Goal: Task Accomplishment & Management: Complete application form

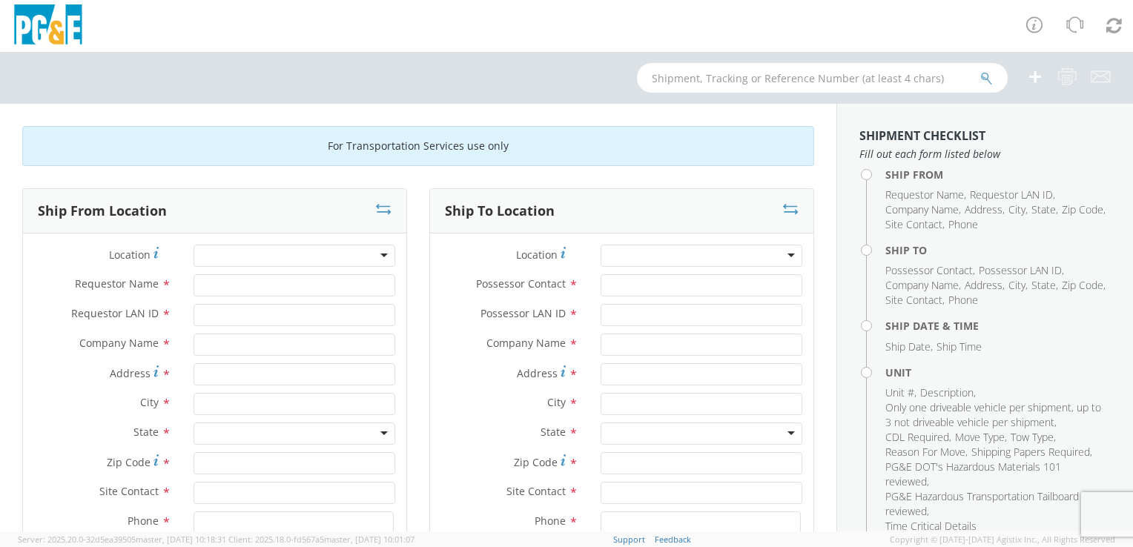
click at [373, 254] on div at bounding box center [295, 256] width 202 height 22
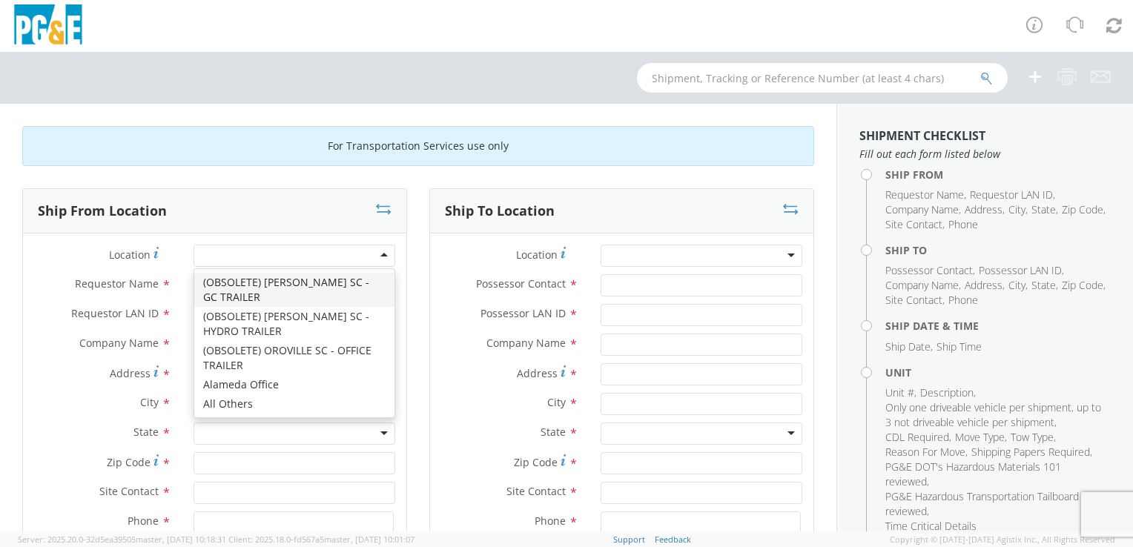
click at [377, 253] on div at bounding box center [295, 256] width 202 height 22
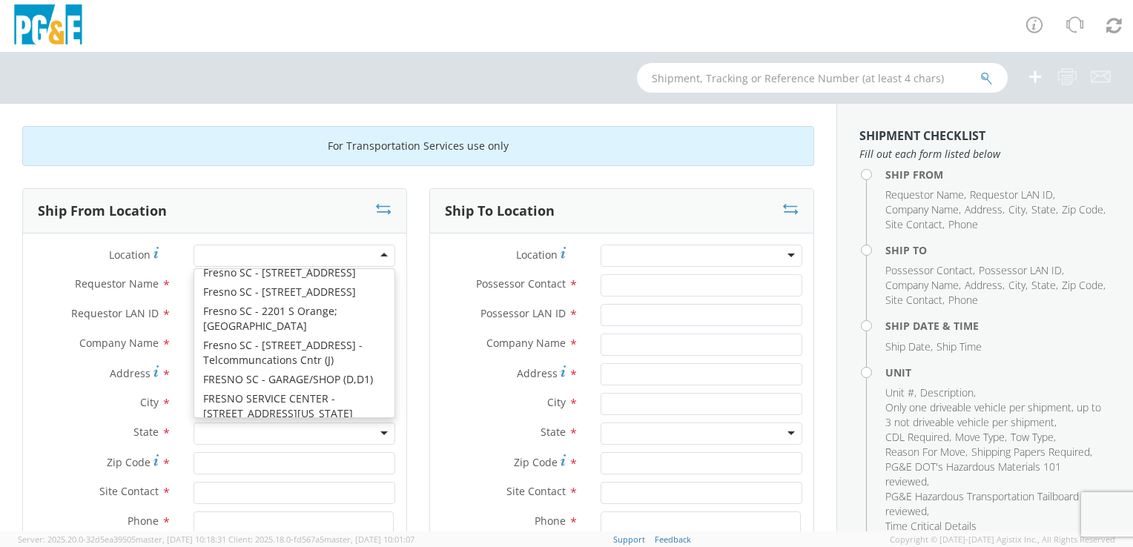
scroll to position [3231, 0]
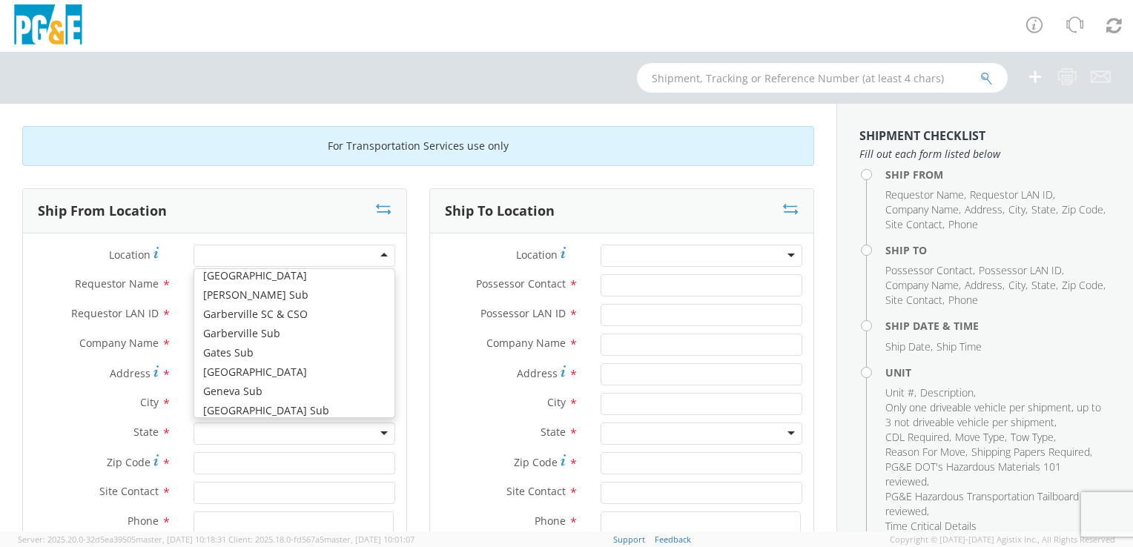
type input "PG&E"
type input "[STREET_ADDRESS]"
type input "Geyserville"
type input "95441"
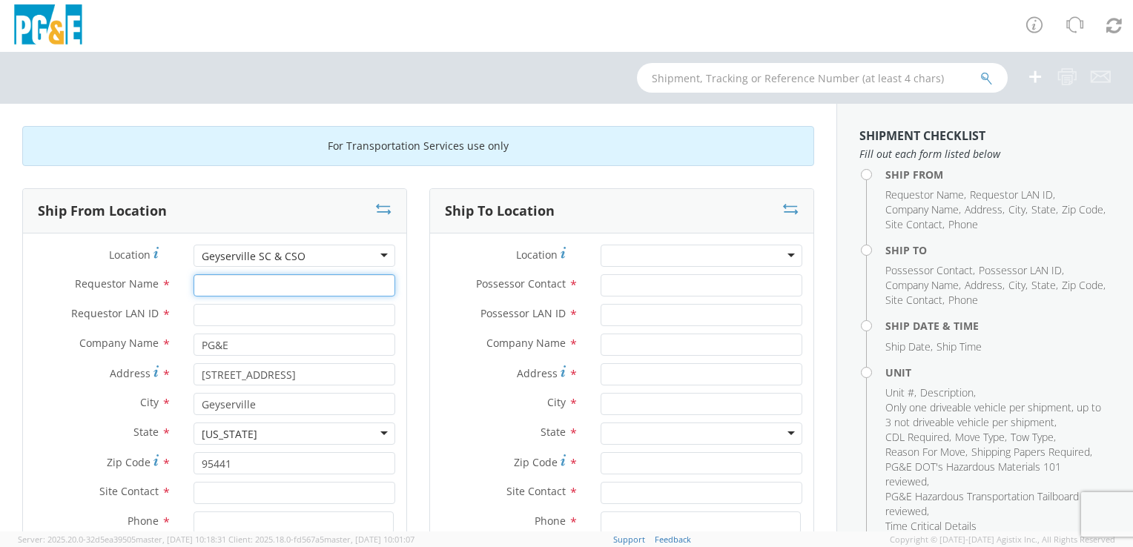
click at [251, 291] on input "Requestor Name *" at bounding box center [295, 285] width 202 height 22
type input "[PERSON_NAME]"
click at [240, 316] on input "Requestor LAN ID *" at bounding box center [295, 315] width 202 height 22
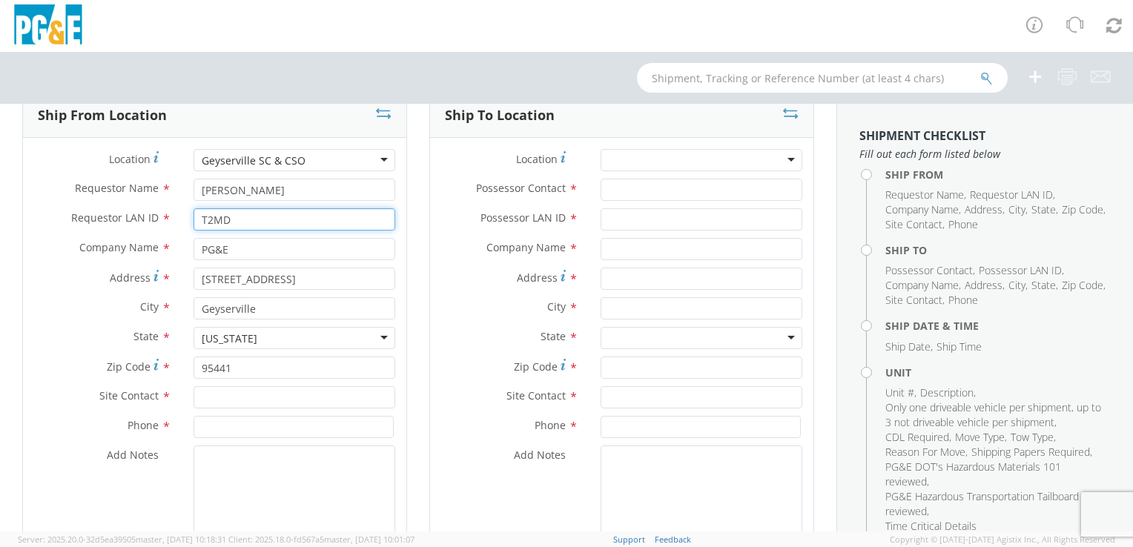
scroll to position [297, 0]
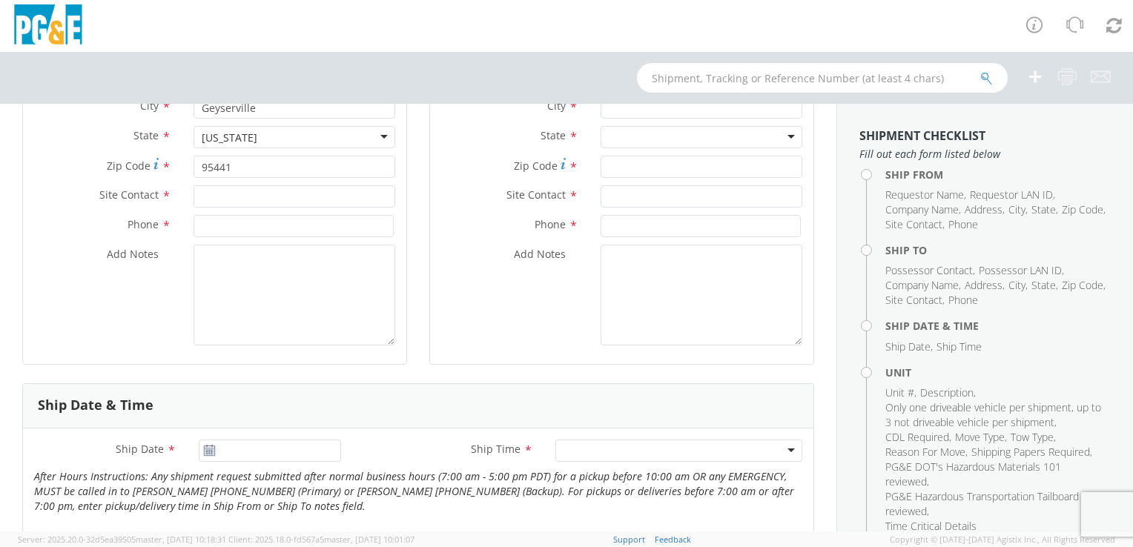
type input "T2MD"
click at [237, 191] on input "text" at bounding box center [295, 196] width 202 height 22
type input "[PERSON_NAME]"
click at [267, 288] on textarea "Add Notes *" at bounding box center [295, 295] width 202 height 101
click at [251, 231] on input at bounding box center [294, 226] width 200 height 22
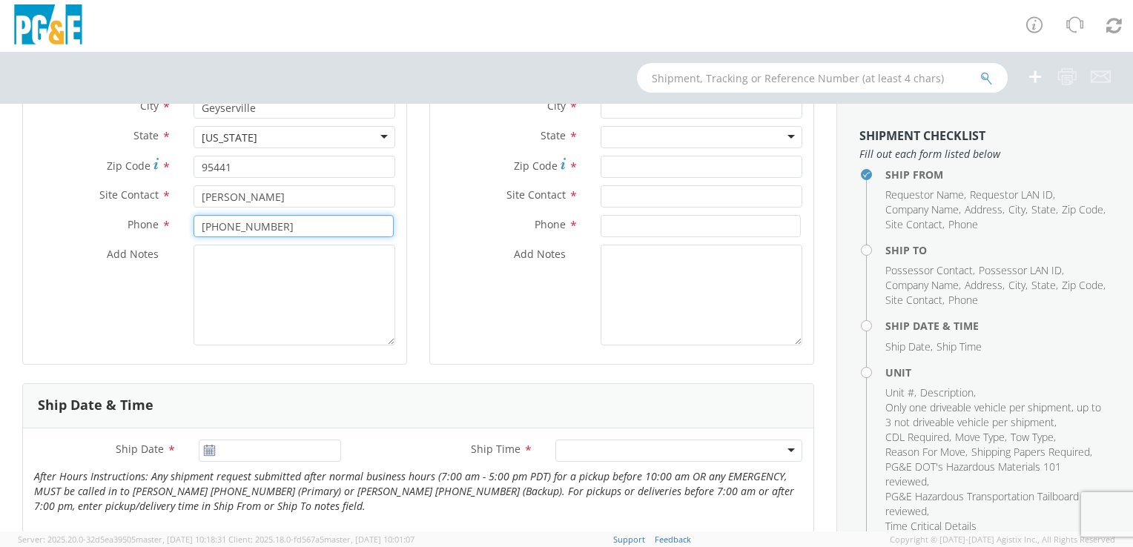
type input "[PHONE_NUMBER]"
click at [244, 273] on textarea "Add Notes *" at bounding box center [295, 295] width 202 height 101
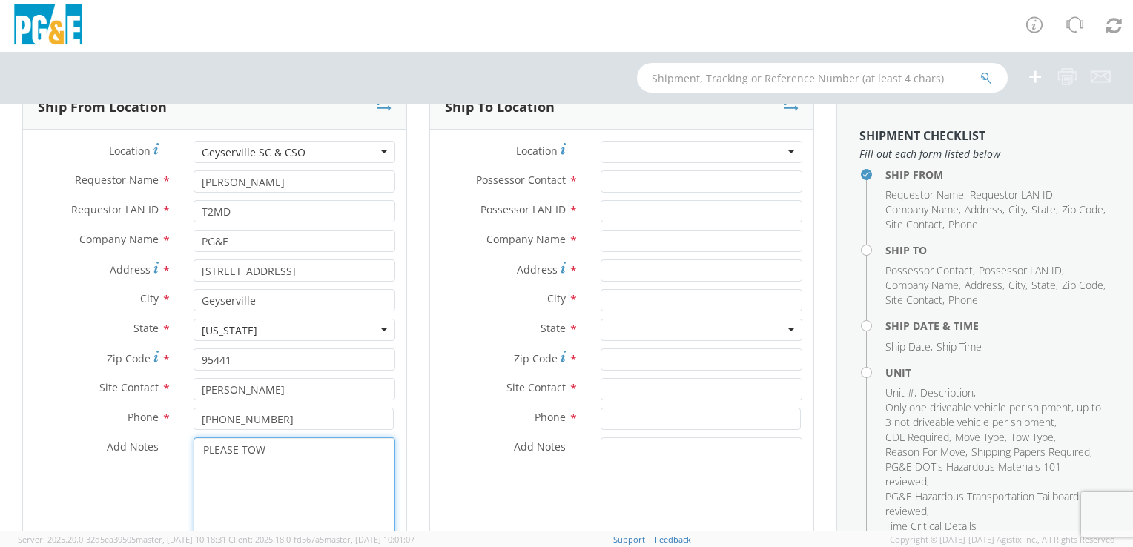
scroll to position [0, 0]
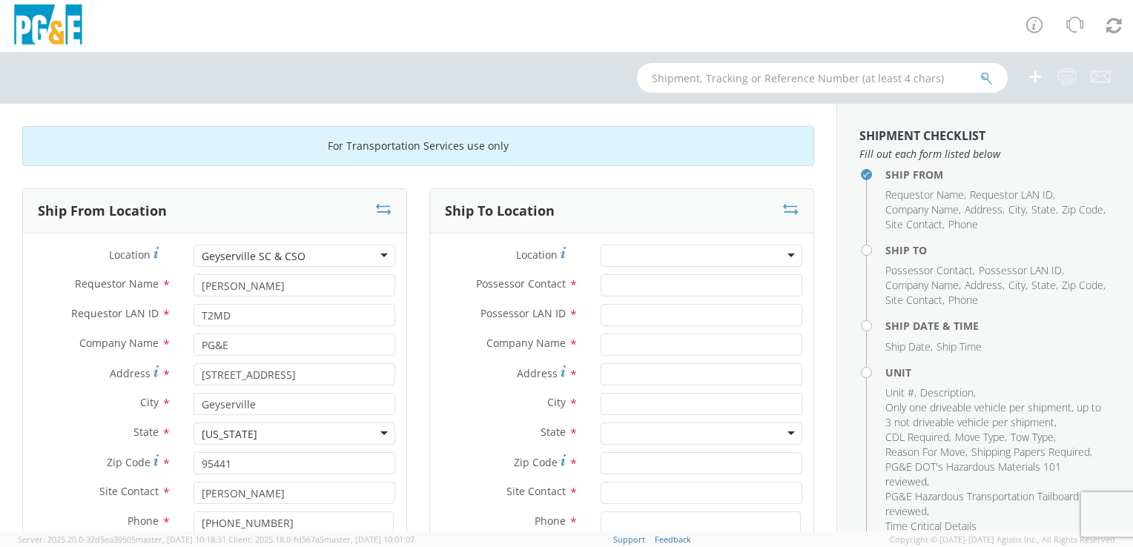
type textarea "PLEASE TOW"
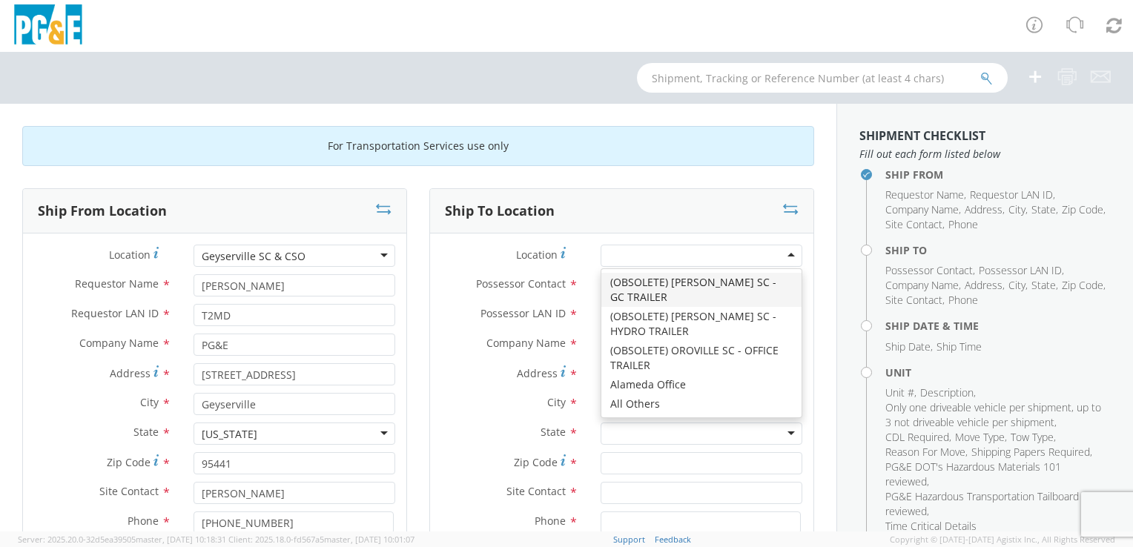
drag, startPoint x: 679, startPoint y: 254, endPoint x: 696, endPoint y: 254, distance: 16.3
click at [691, 254] on div at bounding box center [702, 256] width 202 height 22
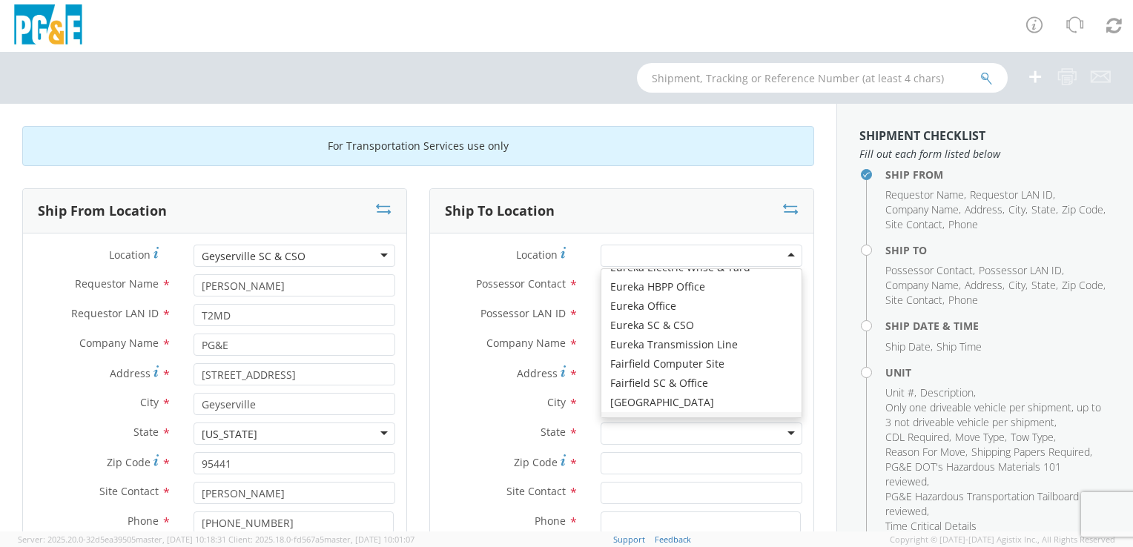
scroll to position [2447, 0]
type input "PG&E"
type input "[STREET_ADDRESS]"
type input "EUREKA"
type input "95501"
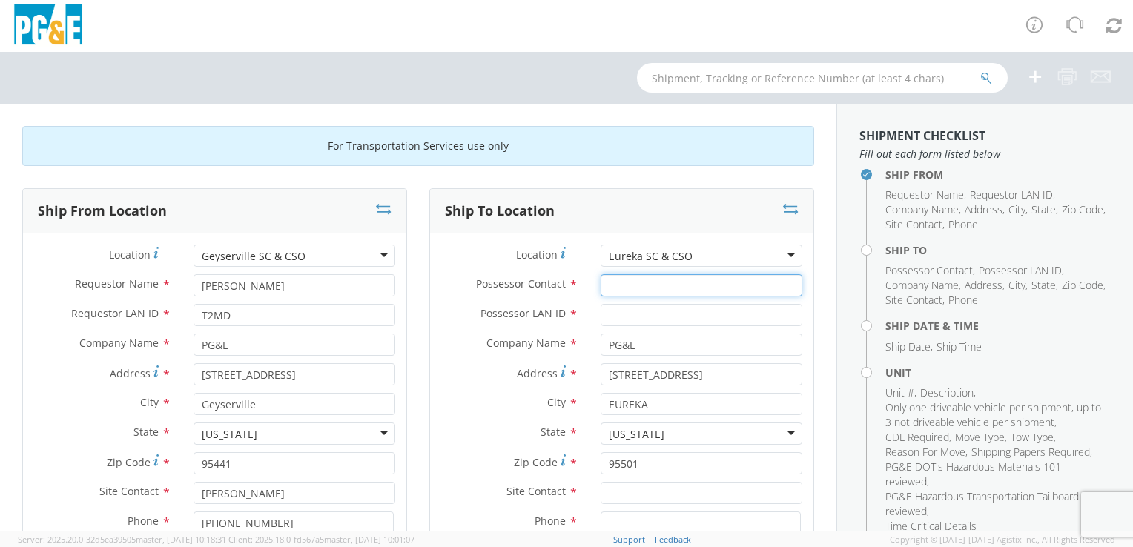
click at [647, 287] on input "Possessor Contact *" at bounding box center [702, 285] width 202 height 22
type input "[PERSON_NAME]"
click at [658, 323] on input "Possessor LAN ID *" at bounding box center [702, 315] width 202 height 22
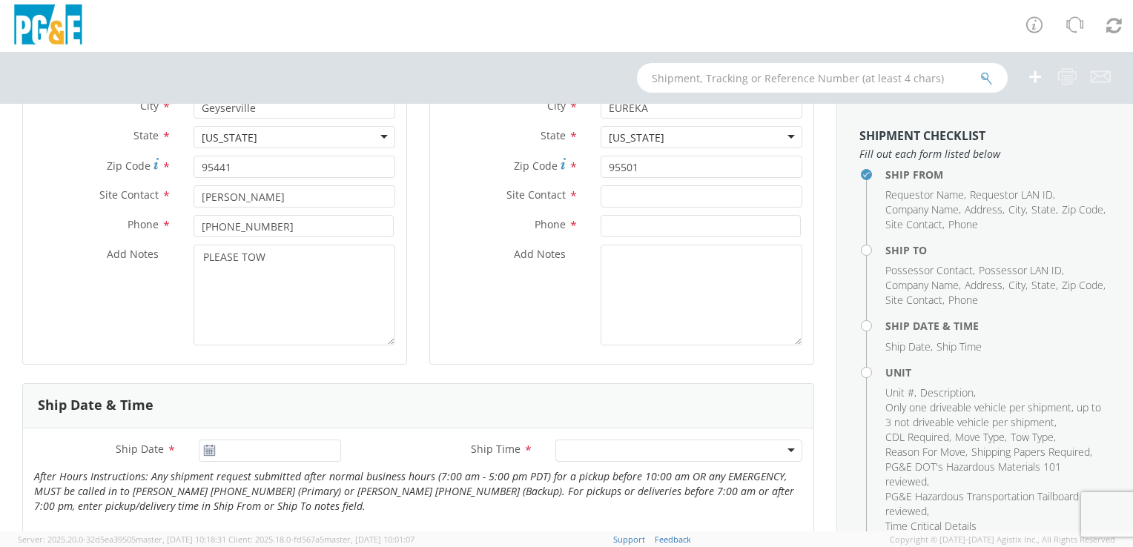
type input "T2MD"
click at [610, 194] on input "text" at bounding box center [702, 196] width 202 height 22
type input "[PERSON_NAME]"
drag, startPoint x: 392, startPoint y: 269, endPoint x: 480, endPoint y: 248, distance: 90.8
click at [395, 265] on div "PLEASE TOW" at bounding box center [294, 295] width 224 height 101
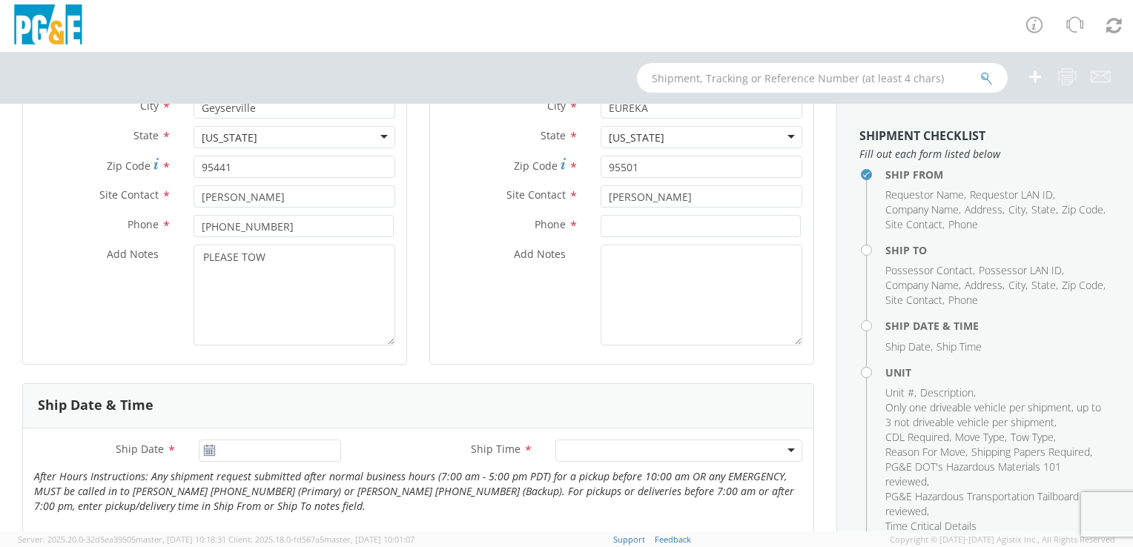
click at [483, 243] on div "Phone *" at bounding box center [621, 230] width 383 height 30
click at [630, 219] on input at bounding box center [701, 226] width 200 height 22
type input "[PHONE_NUMBER]"
click at [312, 449] on input "[DATE]" at bounding box center [270, 451] width 142 height 22
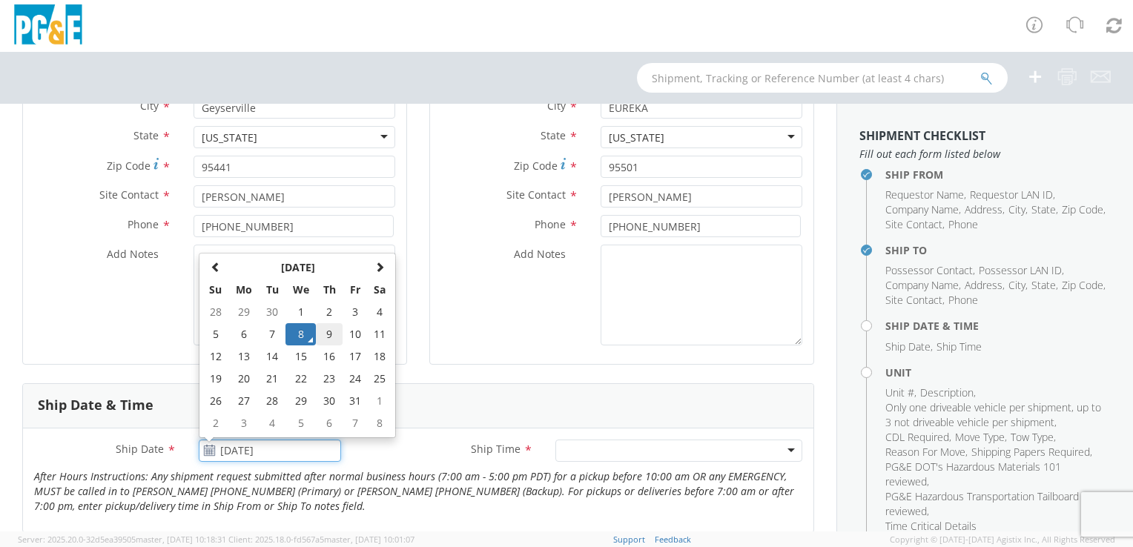
click at [334, 333] on td "9" at bounding box center [329, 334] width 26 height 22
type input "[DATE]"
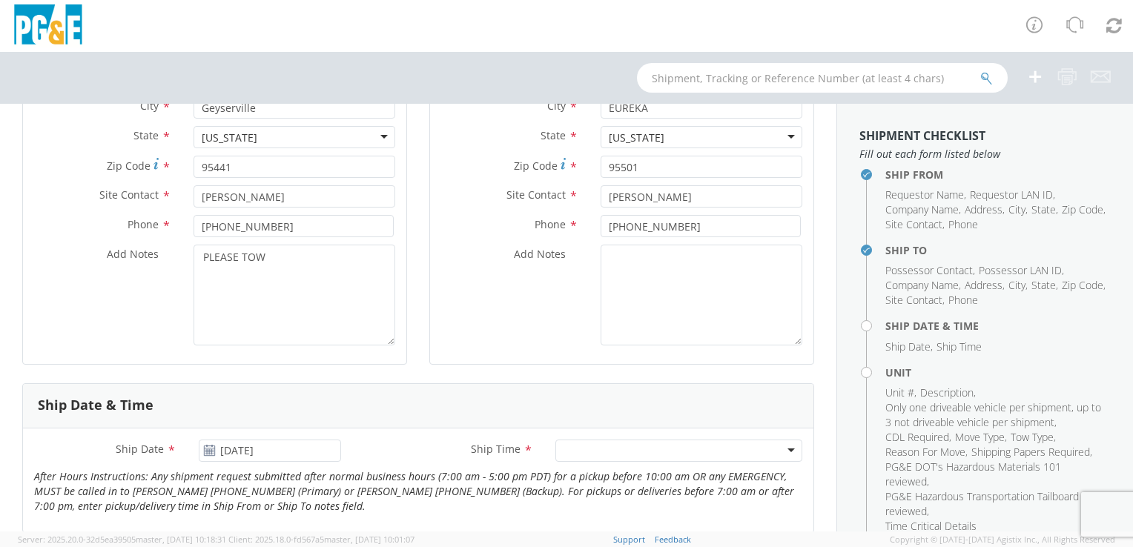
click at [595, 452] on div at bounding box center [678, 451] width 247 height 22
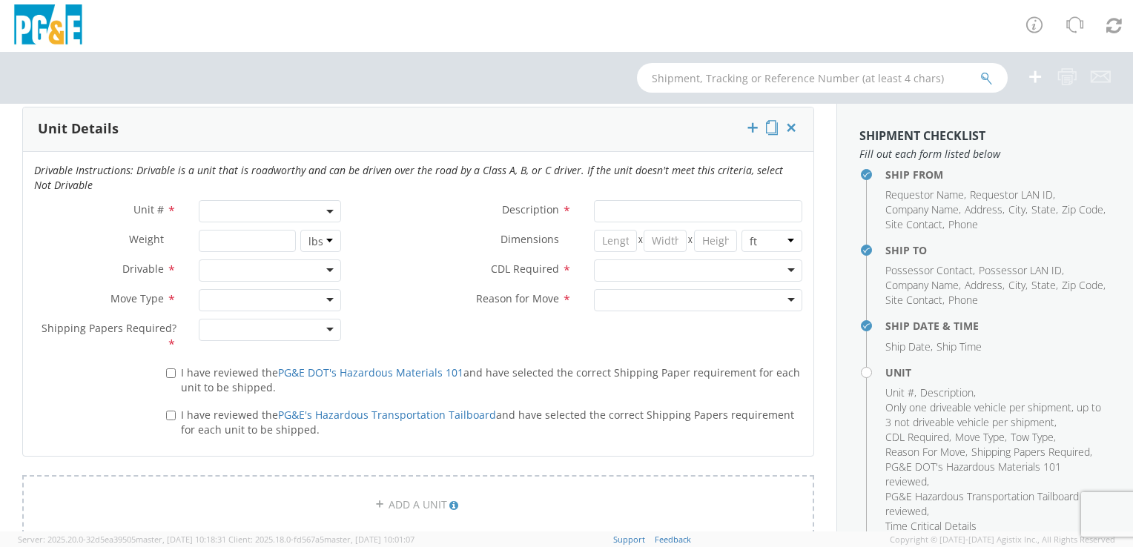
click at [288, 209] on span at bounding box center [270, 211] width 142 height 22
click at [277, 233] on input "search" at bounding box center [268, 236] width 133 height 22
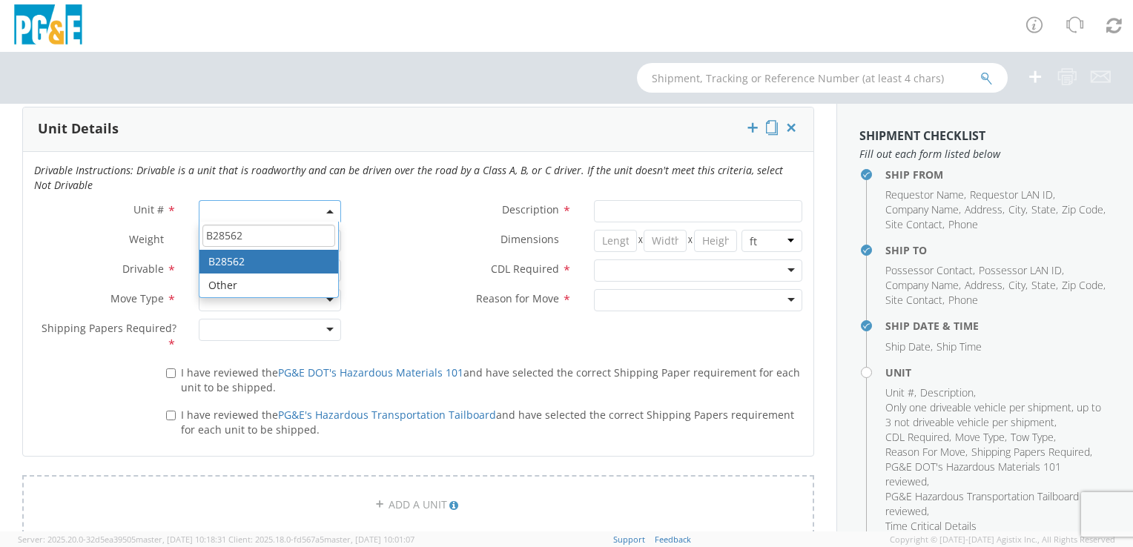
type input "B28562"
type input "TRUCK; TROUBLE W/AERIAL 4X4"
type input "19500"
select select "B28562"
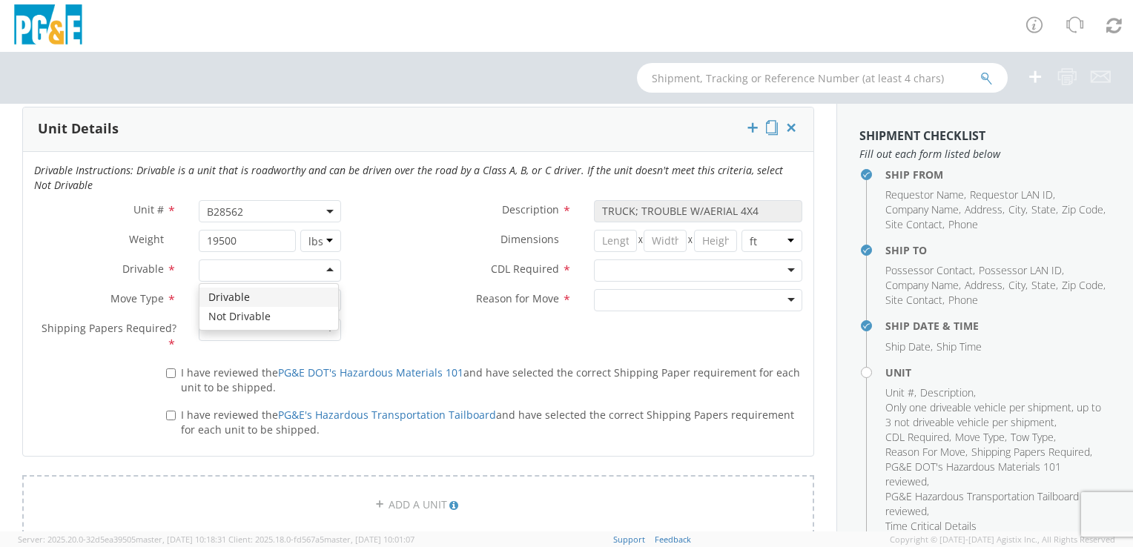
click at [237, 268] on div at bounding box center [270, 271] width 142 height 22
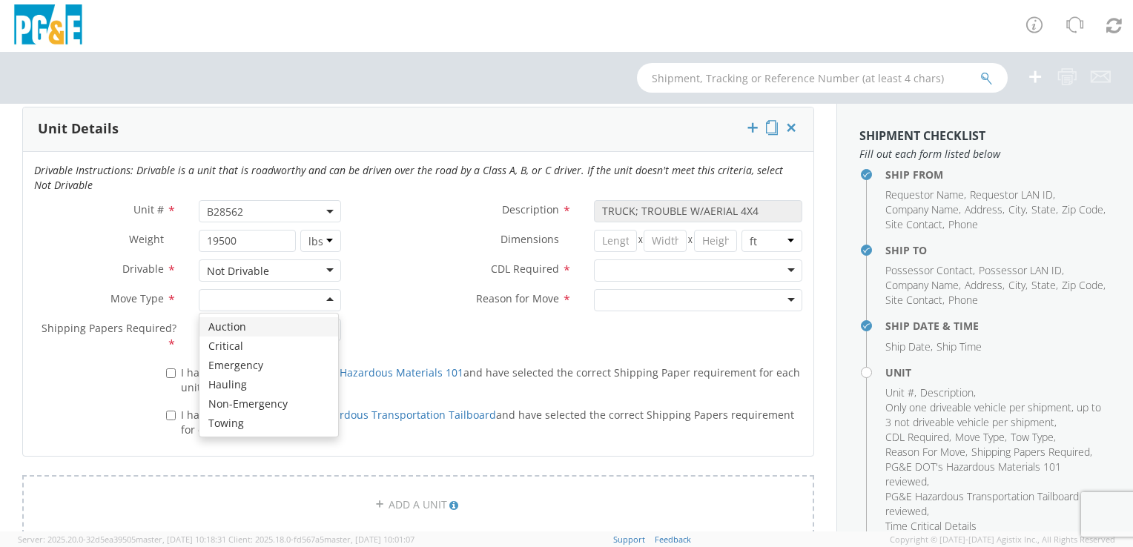
click at [233, 299] on div at bounding box center [270, 300] width 142 height 22
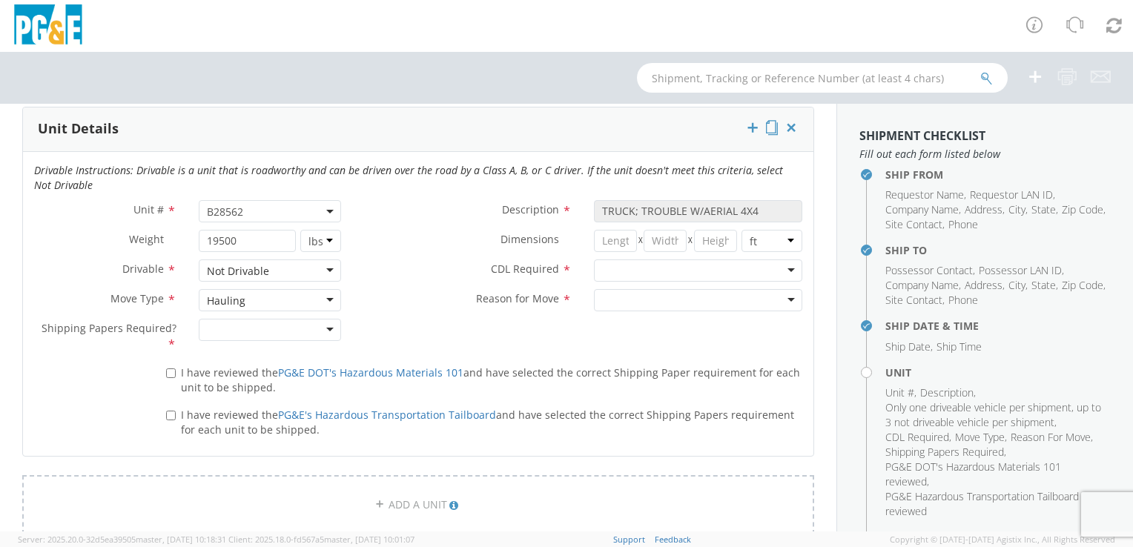
click at [237, 327] on div at bounding box center [270, 330] width 142 height 22
drag, startPoint x: 165, startPoint y: 366, endPoint x: 166, endPoint y: 374, distance: 8.2
click at [166, 369] on input "I have reviewed the PG&E DOT's Hazardous Materials 101 and have selected the co…" at bounding box center [171, 374] width 10 height 10
checkbox input "true"
click at [166, 412] on input "I have reviewed the PG&E's Hazardous Transportation Tailboard and have selected…" at bounding box center [171, 416] width 10 height 10
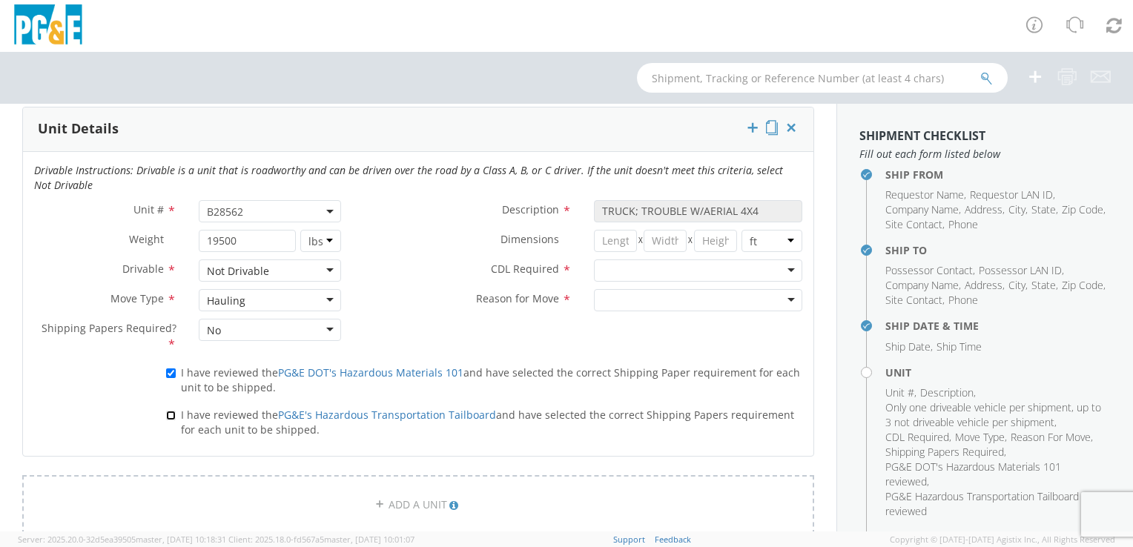
checkbox input "true"
click at [610, 271] on div at bounding box center [698, 271] width 208 height 22
click at [621, 300] on div at bounding box center [698, 300] width 208 height 22
click at [415, 313] on div "Reason for Move * Pool Unit Pool Unit Newly Leased Pool Unit Rental Repair / Ma…" at bounding box center [582, 304] width 461 height 30
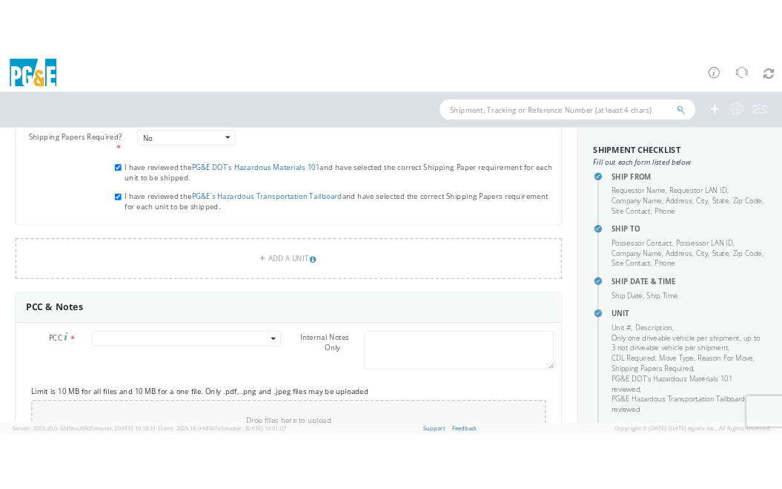
scroll to position [964, 0]
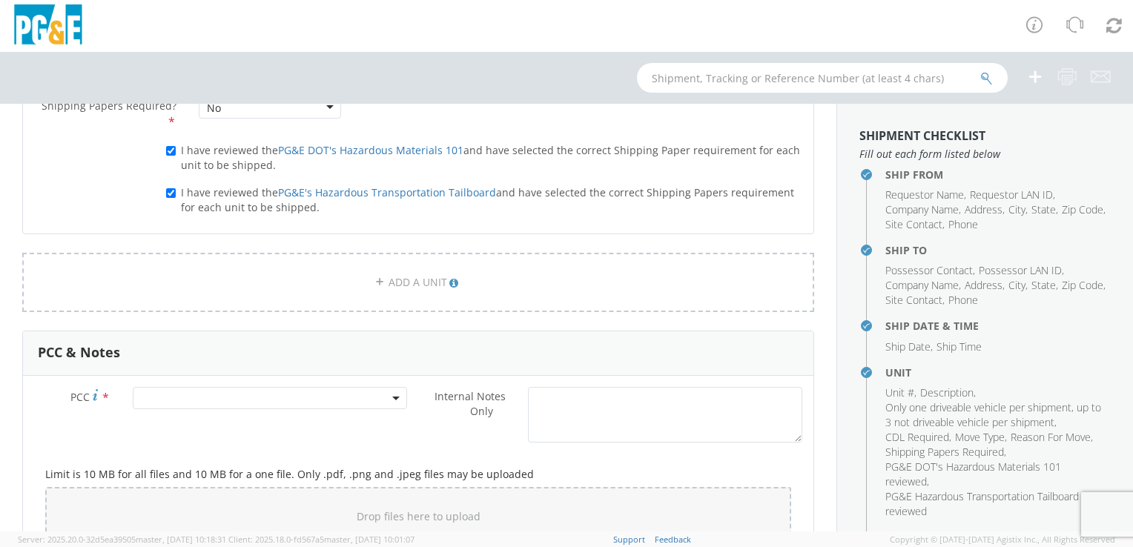
click at [299, 393] on span at bounding box center [270, 398] width 274 height 22
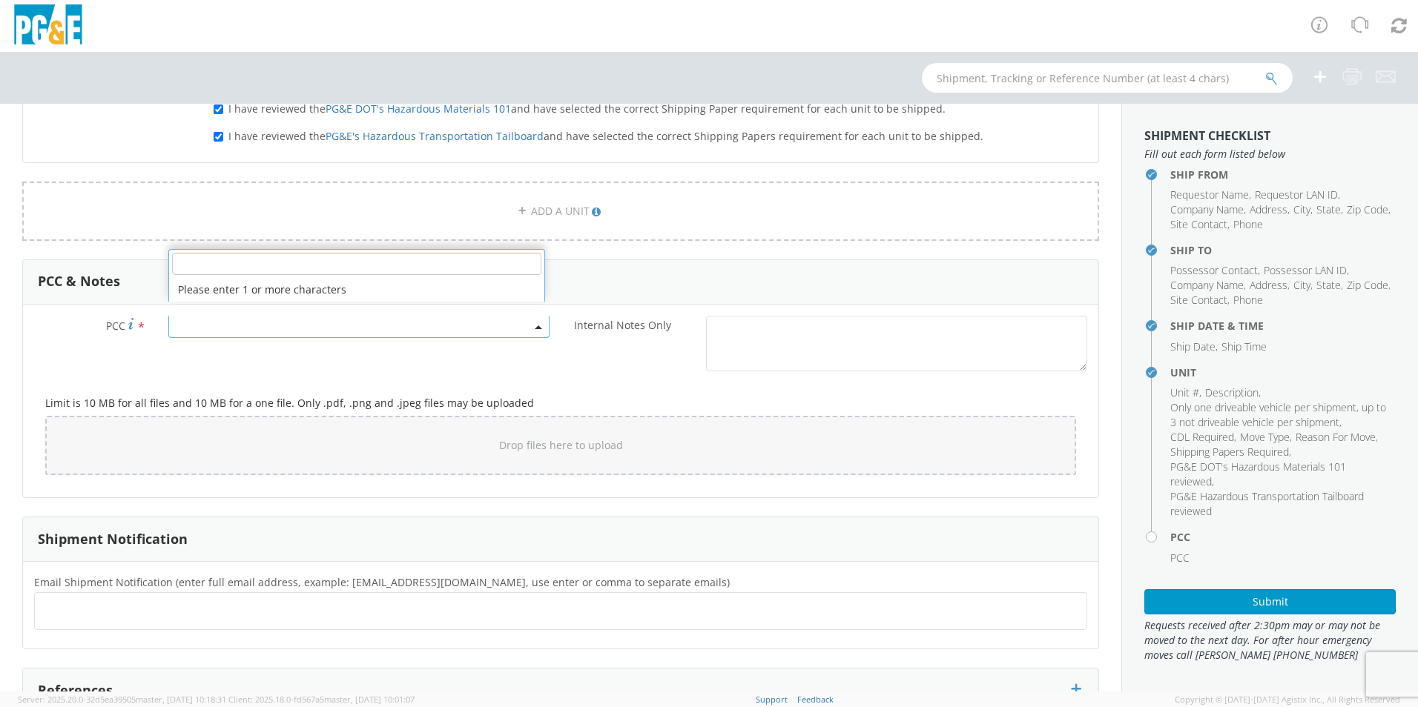
click at [243, 268] on input "number" at bounding box center [356, 264] width 369 height 22
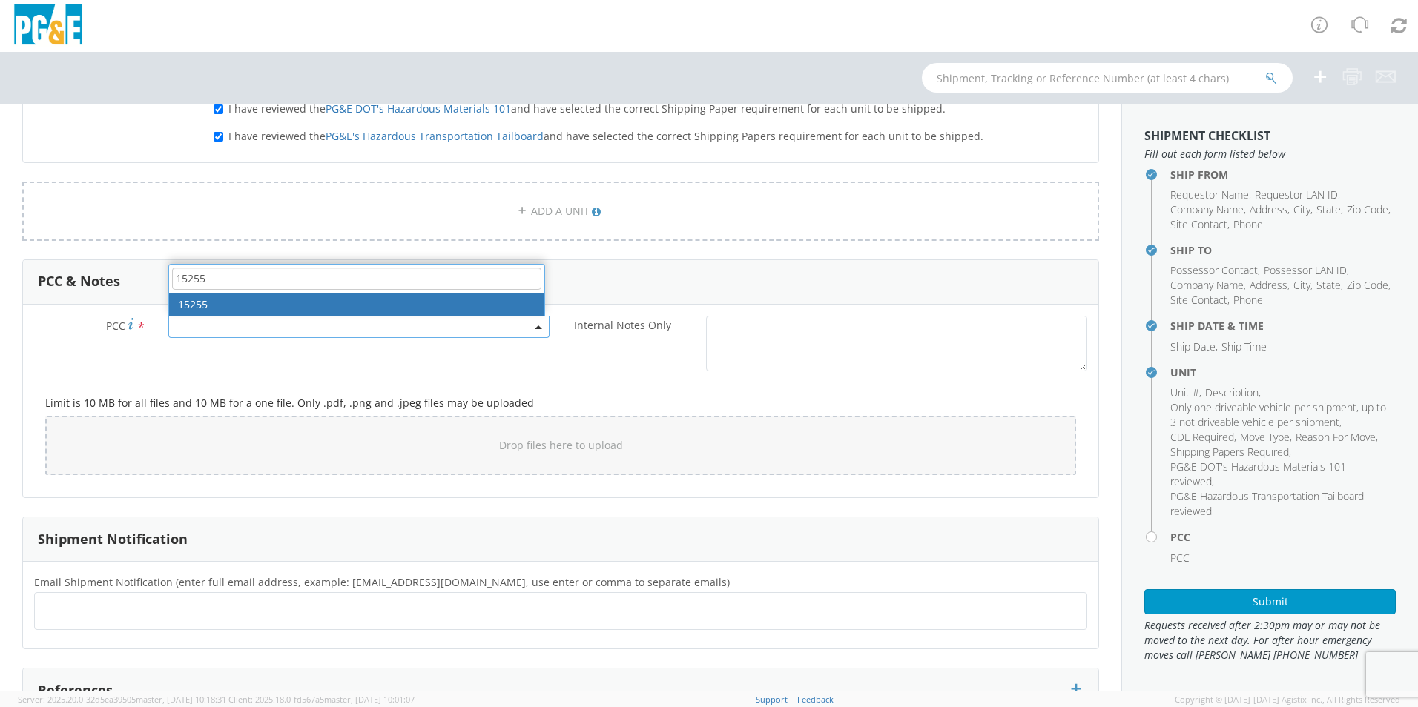
type input "15255"
select select "15255"
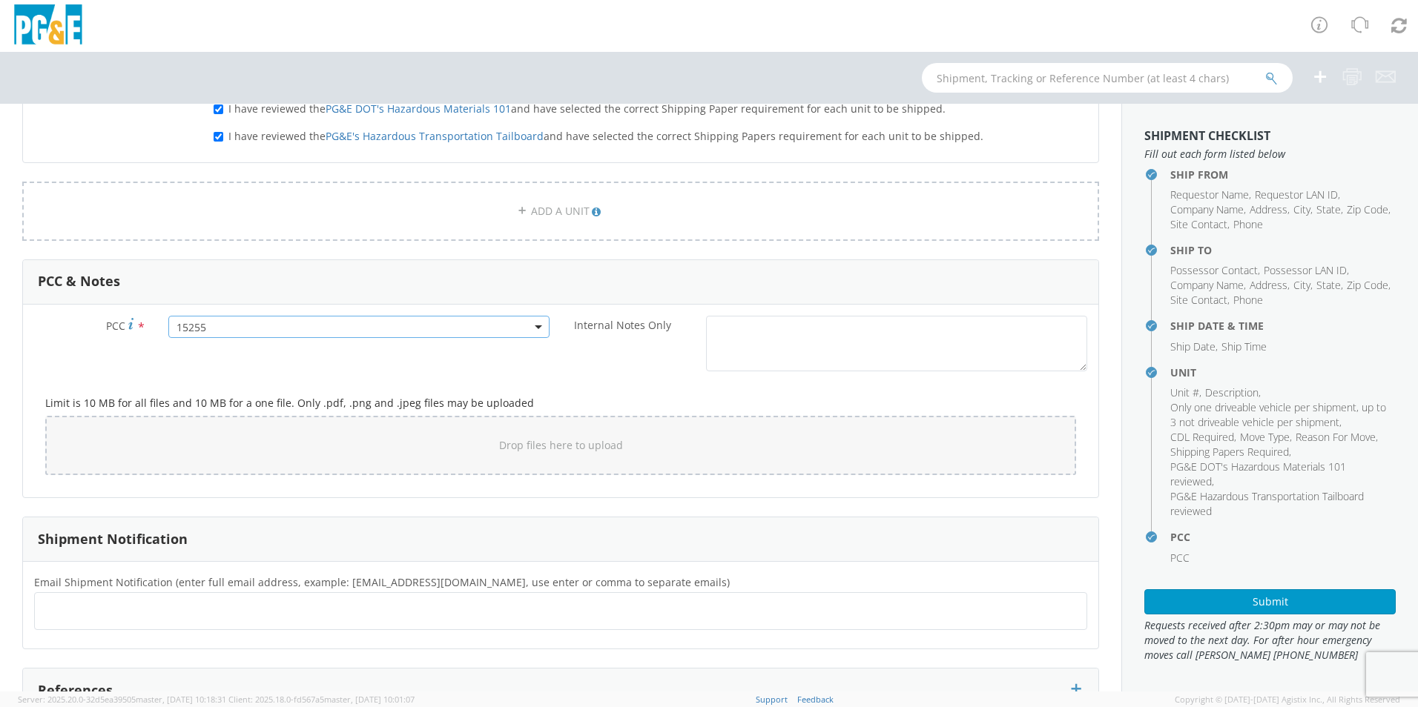
scroll to position [1, 0]
click at [1263, 598] on button "Submit" at bounding box center [1269, 601] width 251 height 25
